Goal: Transaction & Acquisition: Book appointment/travel/reservation

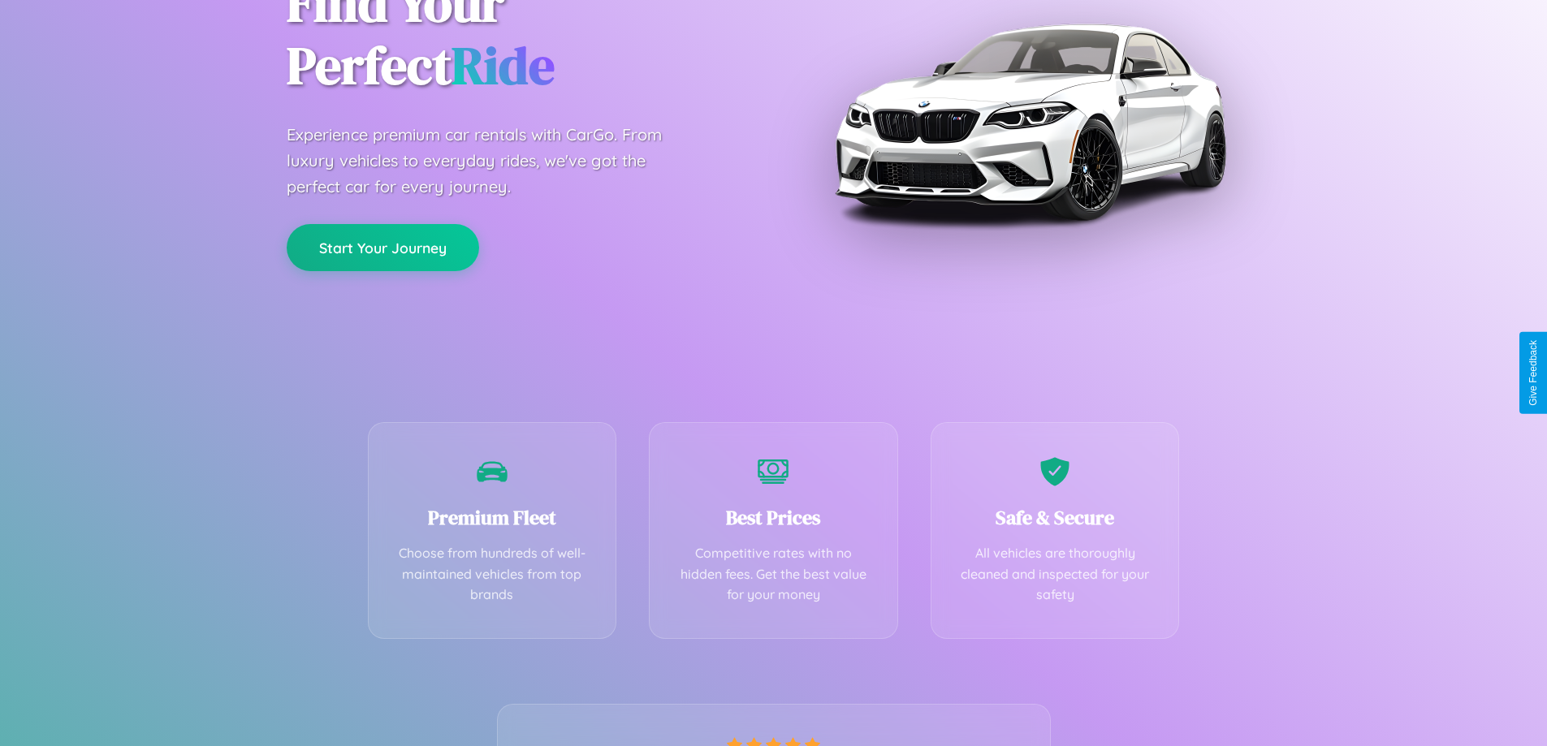
scroll to position [320, 0]
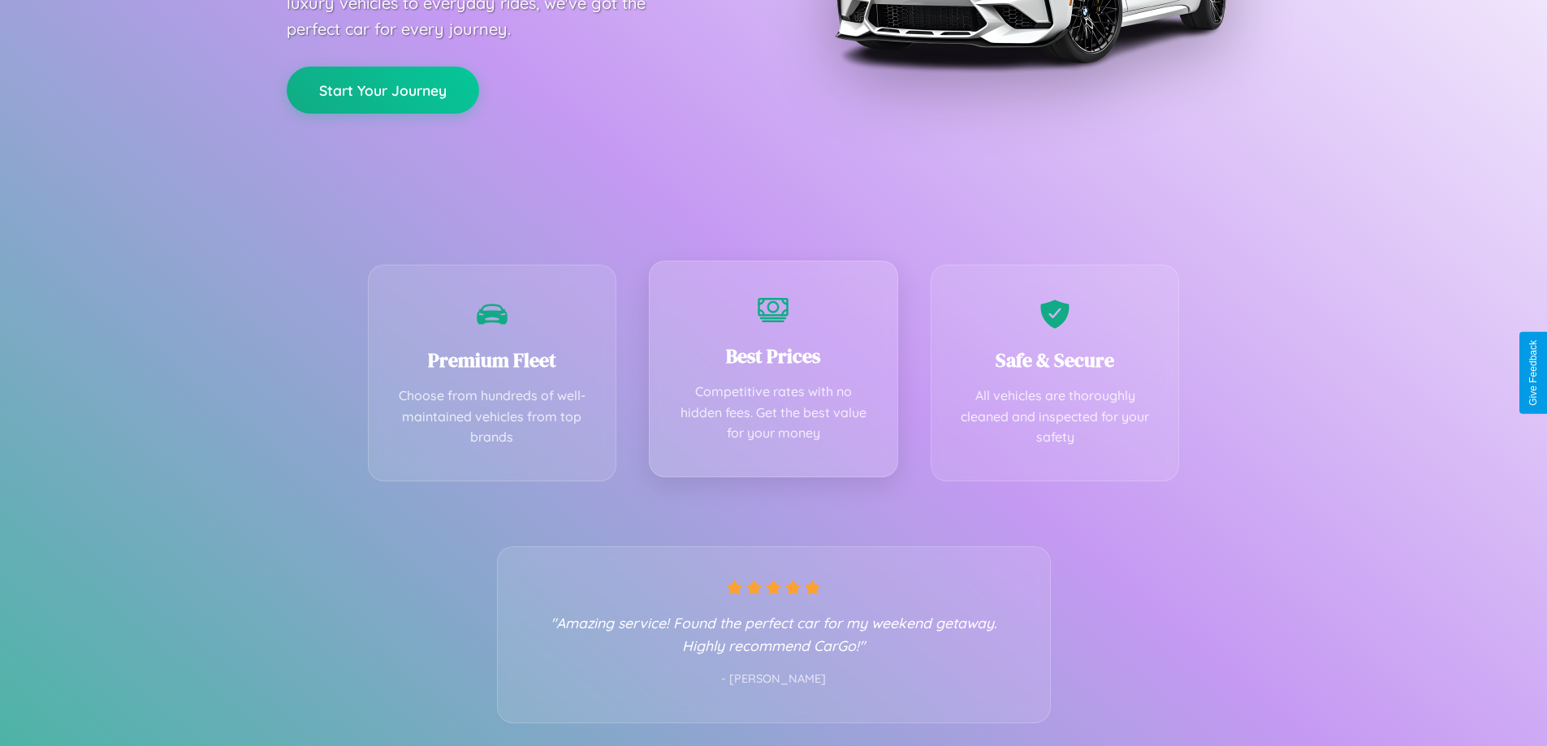
click at [773, 373] on div "Best Prices Competitive rates with no hidden fees. Get the best value for your …" at bounding box center [773, 369] width 249 height 217
click at [382, 88] on button "Start Your Journey" at bounding box center [383, 88] width 192 height 47
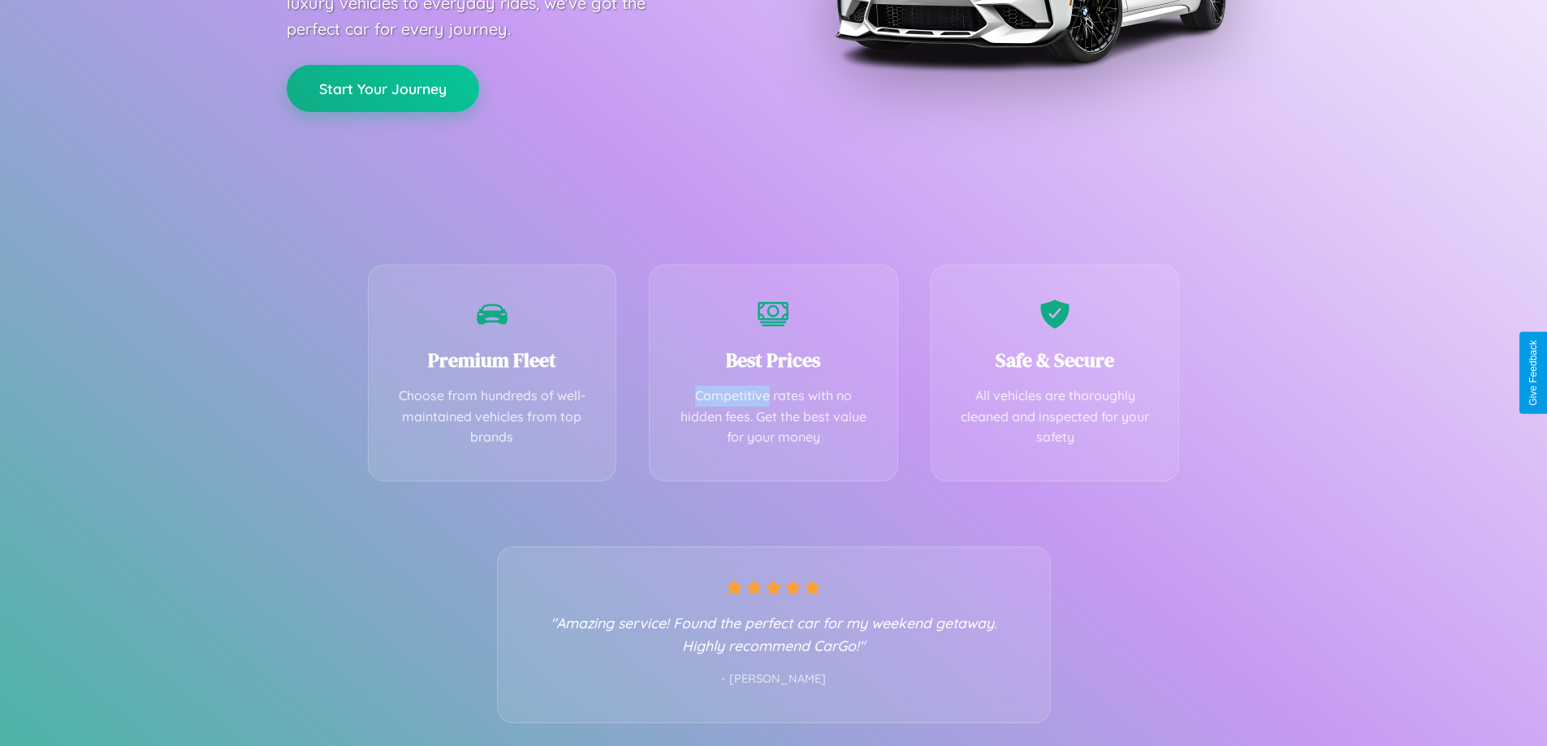
click at [382, 88] on button "Start Your Journey" at bounding box center [383, 88] width 192 height 47
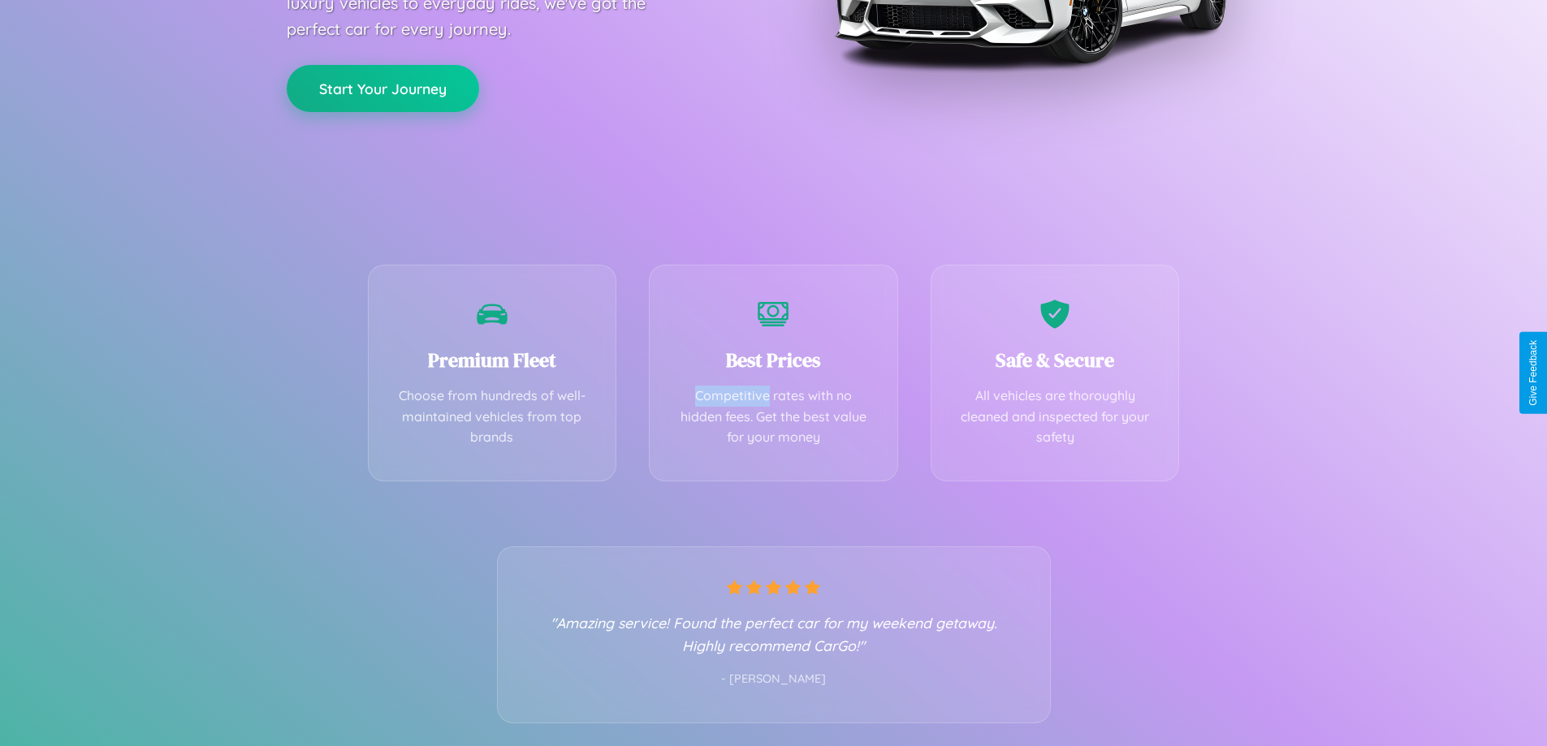
click at [382, 88] on button "Start Your Journey" at bounding box center [383, 88] width 192 height 47
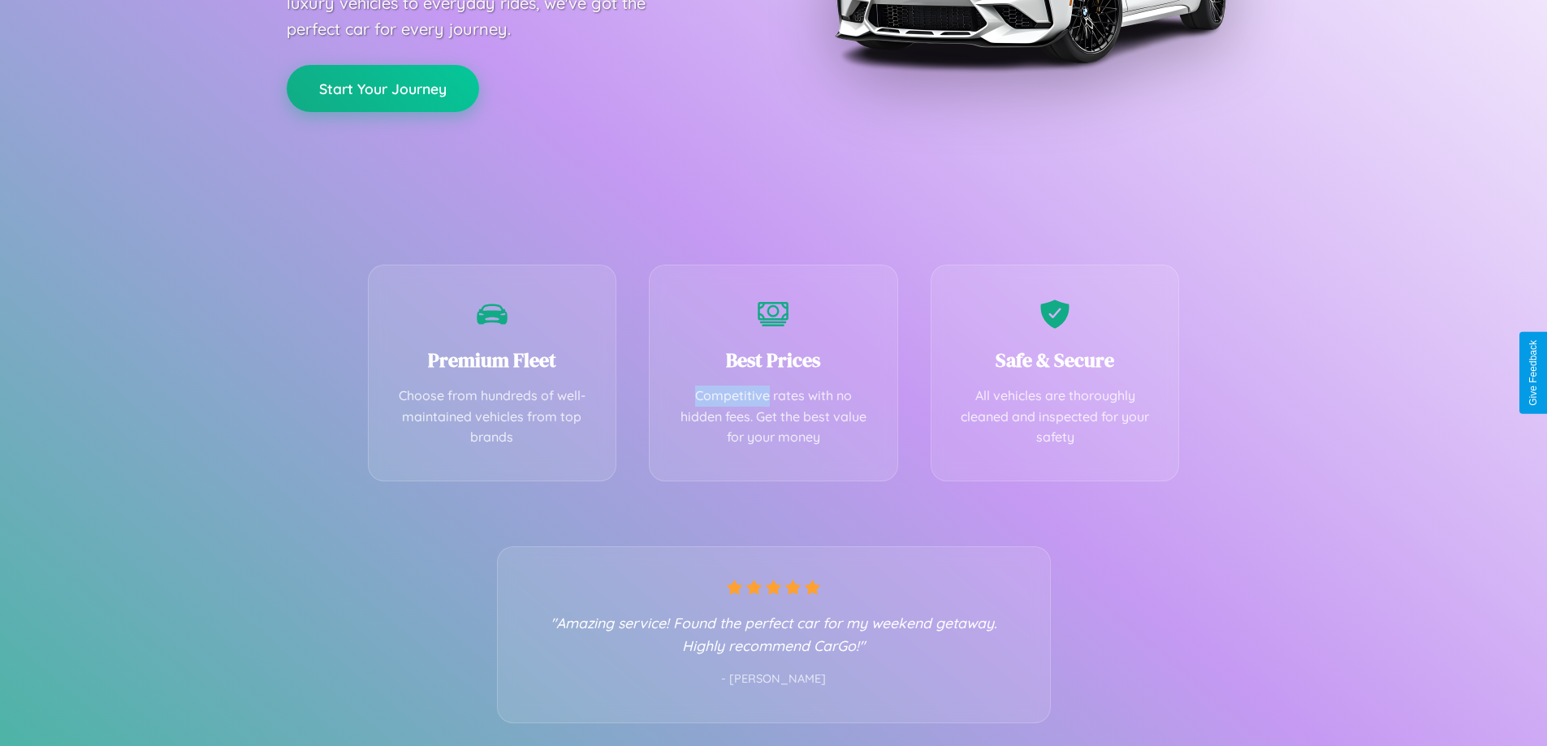
click at [382, 88] on button "Start Your Journey" at bounding box center [383, 88] width 192 height 47
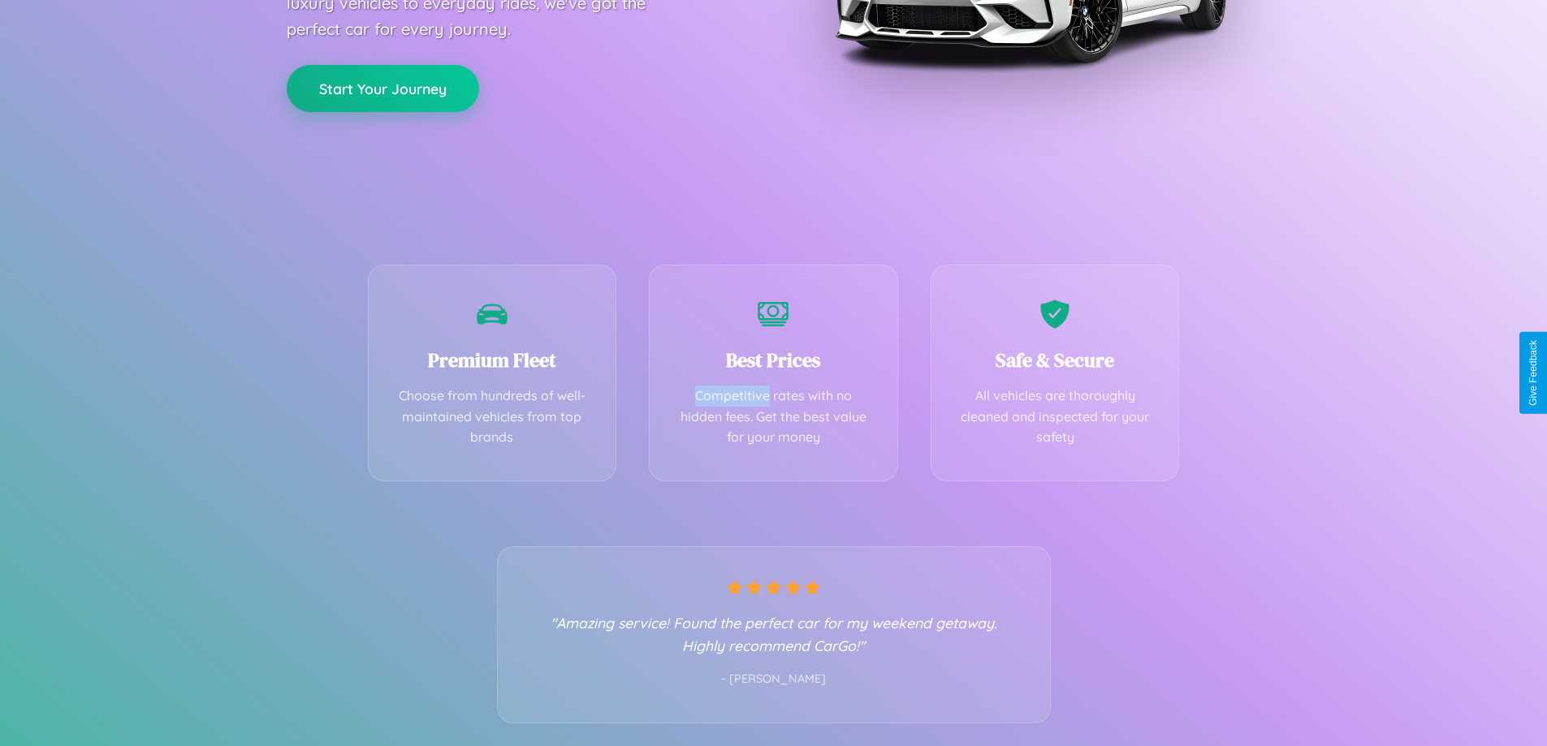
click at [382, 88] on button "Start Your Journey" at bounding box center [383, 88] width 192 height 47
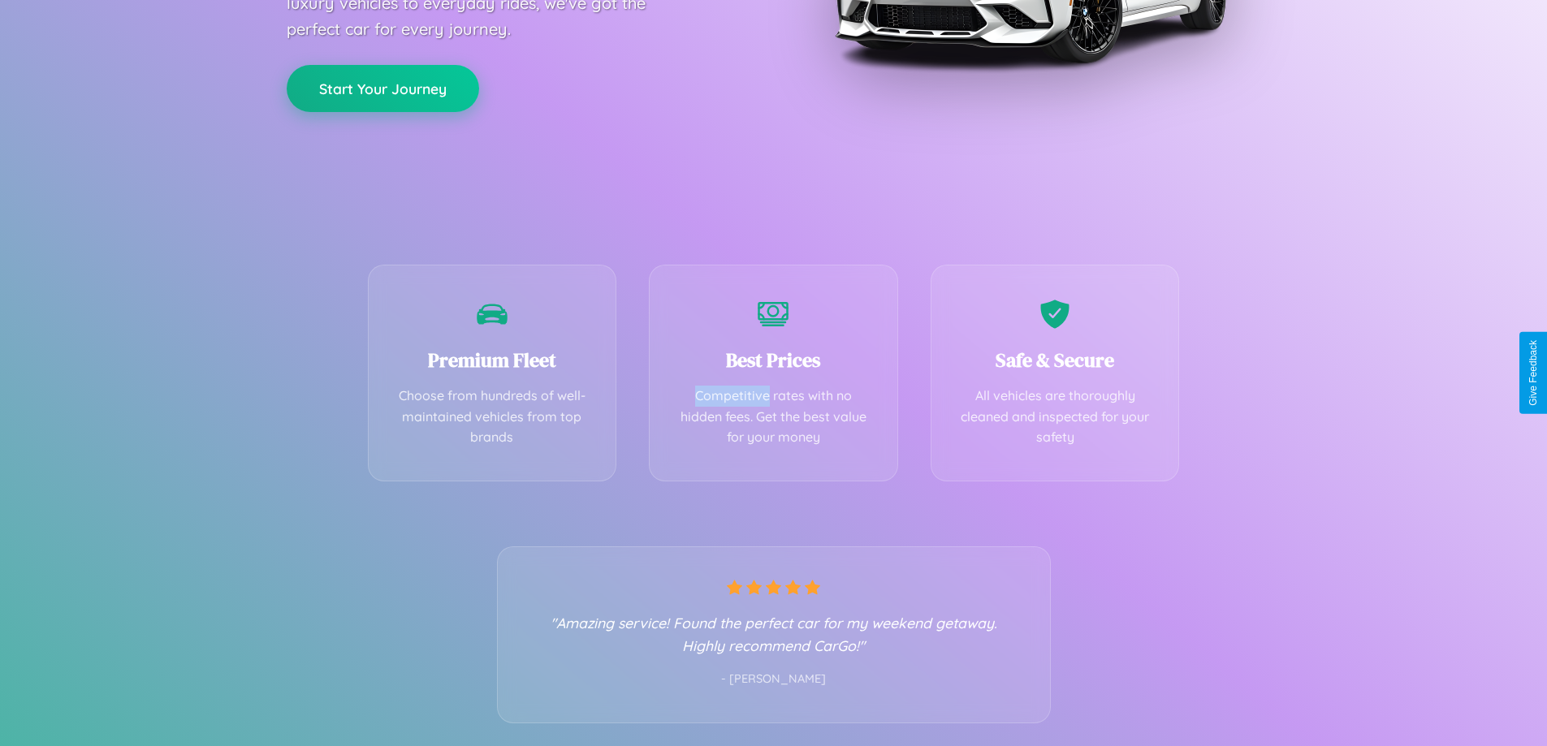
click at [382, 88] on button "Start Your Journey" at bounding box center [383, 88] width 192 height 47
